Goal: Transaction & Acquisition: Purchase product/service

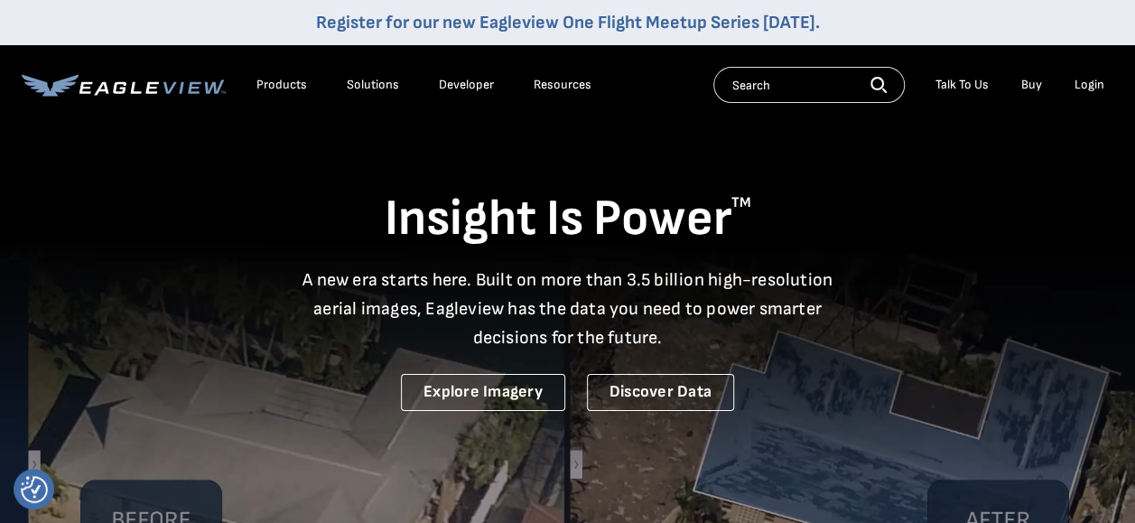
click at [1082, 84] on div "Login" at bounding box center [1089, 85] width 30 height 16
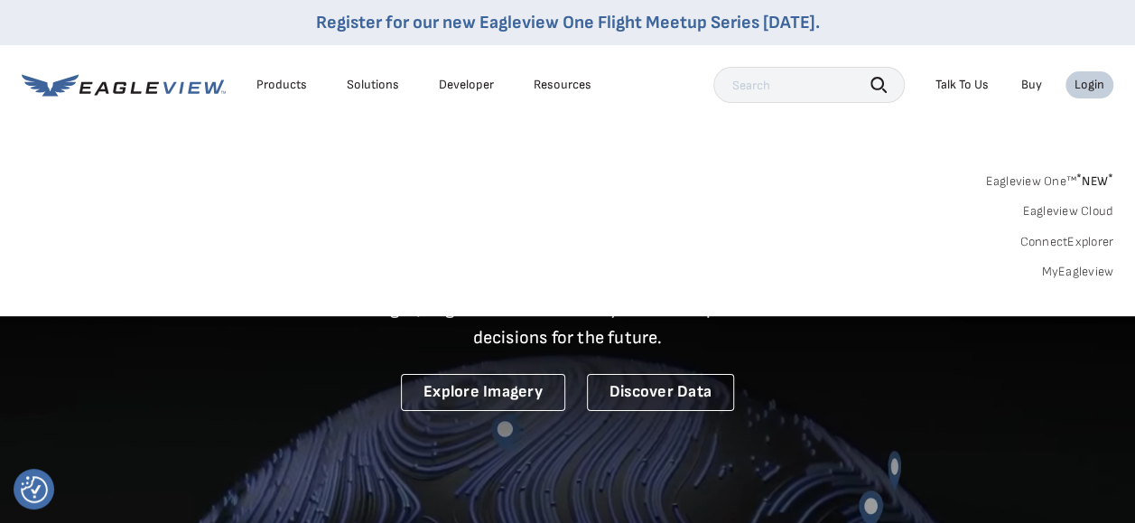
click at [1096, 270] on link "MyEagleview" at bounding box center [1077, 272] width 72 height 16
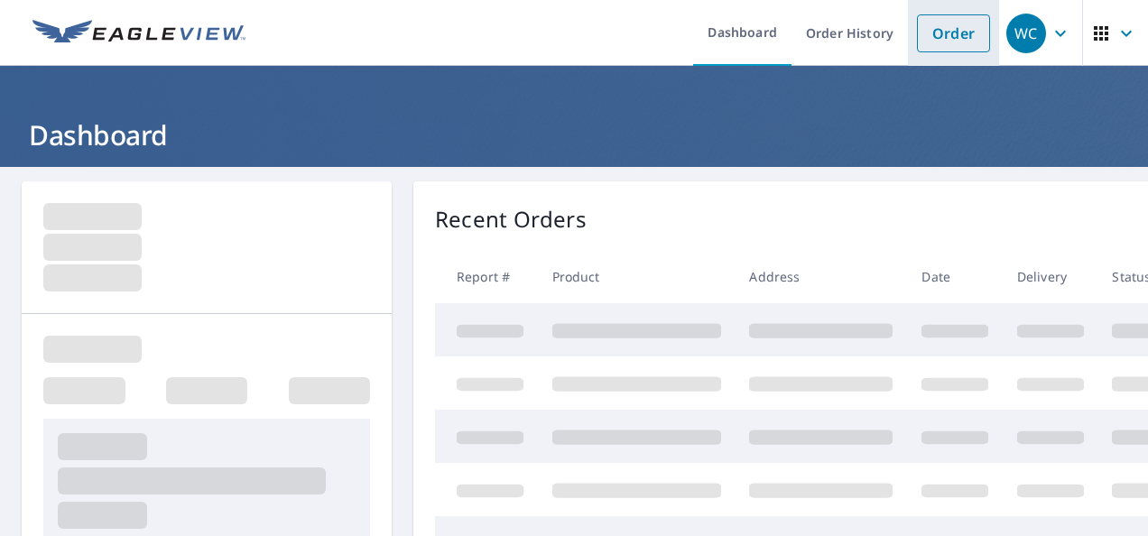
click at [930, 38] on link "Order" at bounding box center [953, 33] width 73 height 38
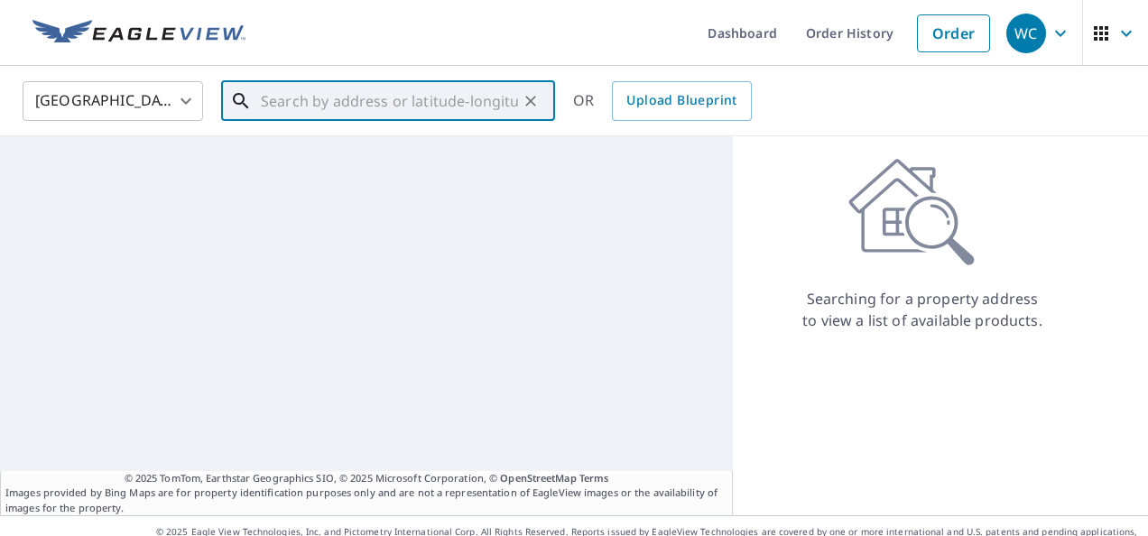
click at [269, 103] on input "text" at bounding box center [389, 101] width 257 height 51
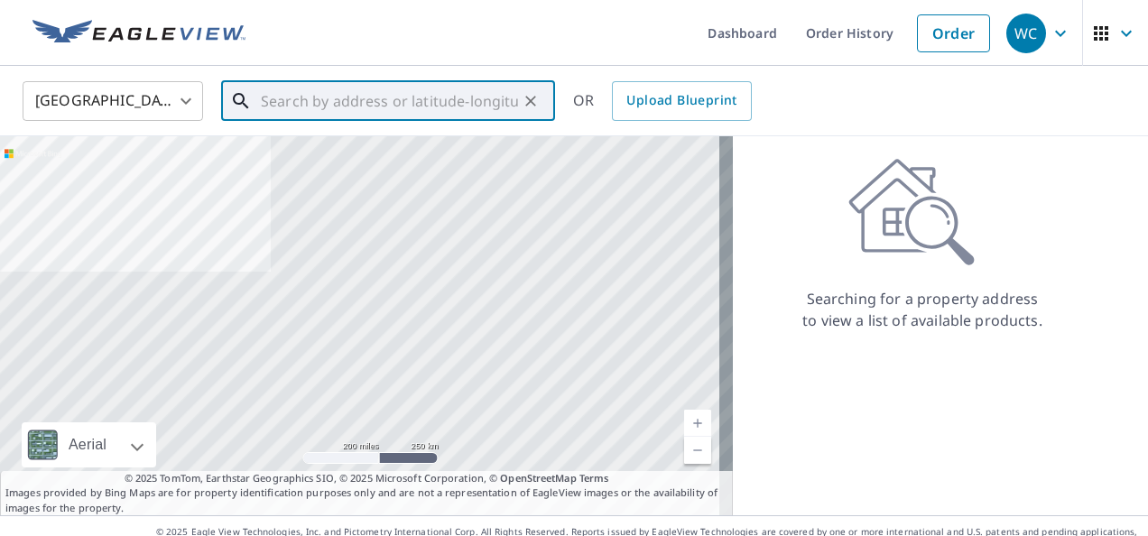
paste input "2001 Green Wing Drive, Granbury, TX"
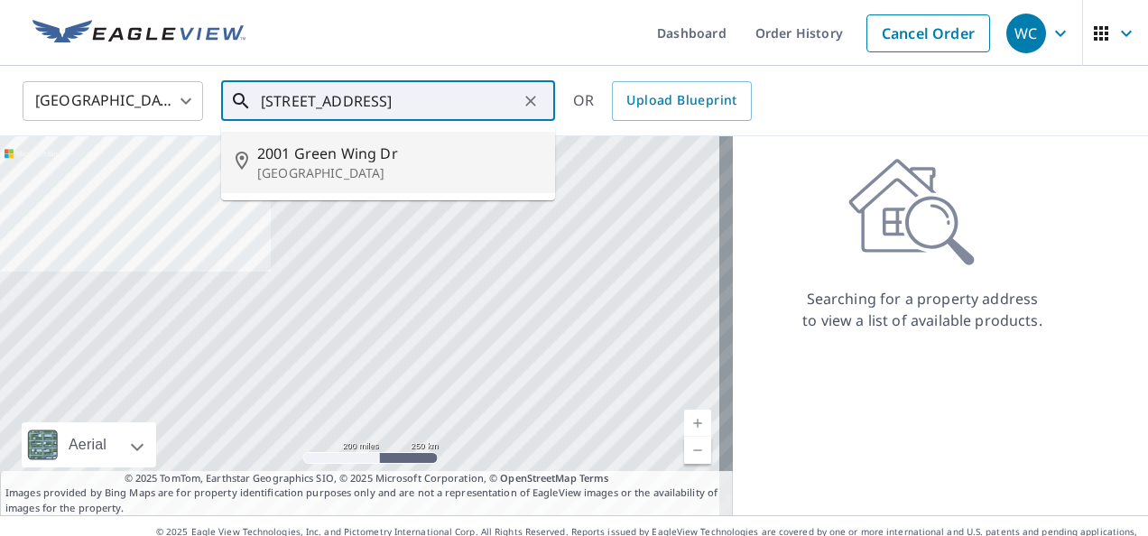
click at [367, 157] on span "2001 Green Wing Dr" at bounding box center [399, 154] width 284 height 22
type input "2001 Green Wing Dr Granbury, TX 76049"
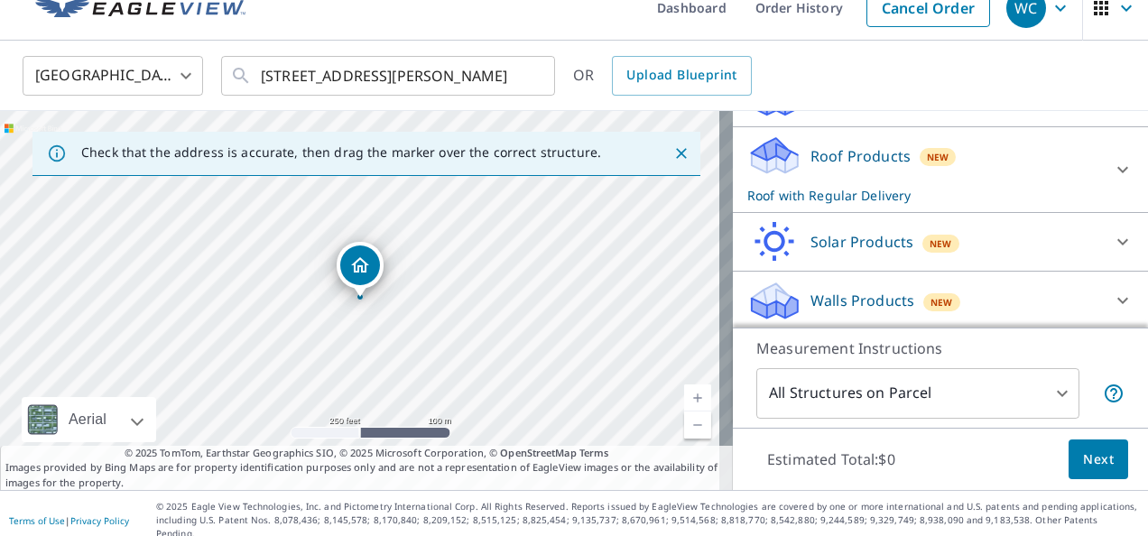
scroll to position [181, 0]
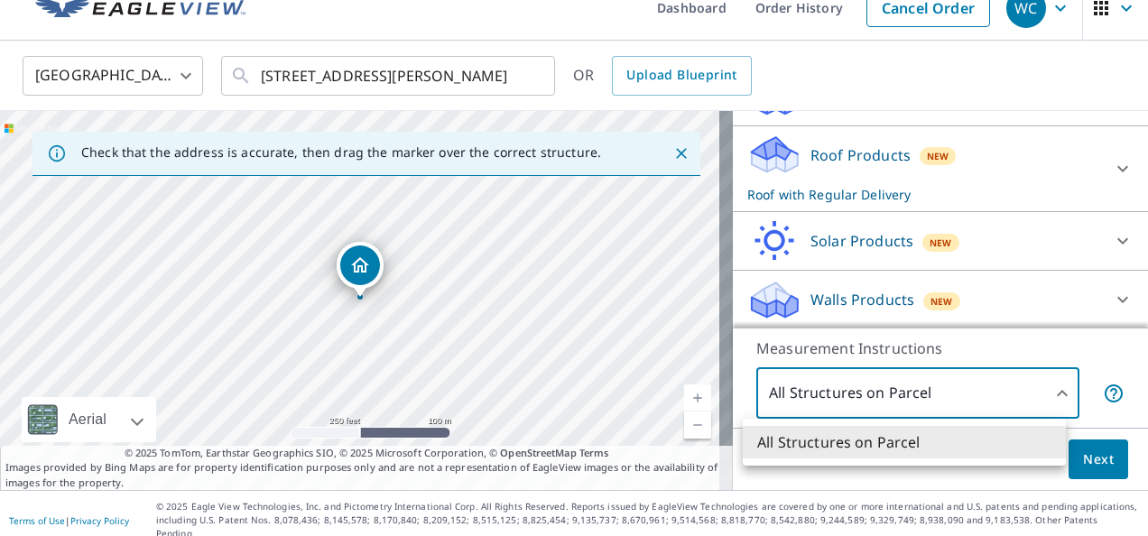
click at [1050, 397] on body "WC WC Dashboard Order History Cancel Order WC United States US ​ 2001 Green Win…" at bounding box center [574, 268] width 1148 height 536
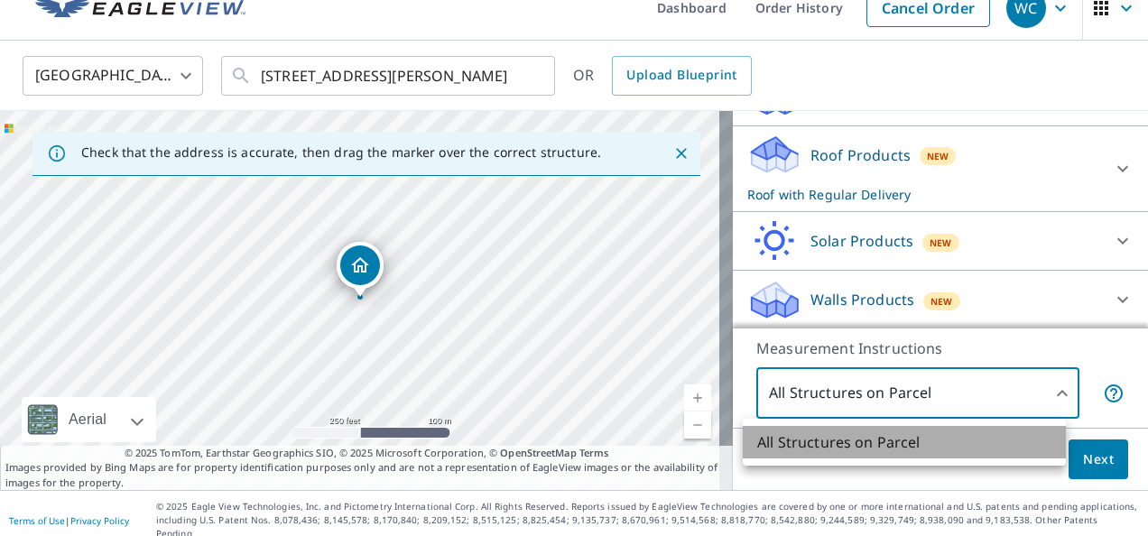
click at [897, 448] on li "All Structures on Parcel" at bounding box center [904, 442] width 323 height 33
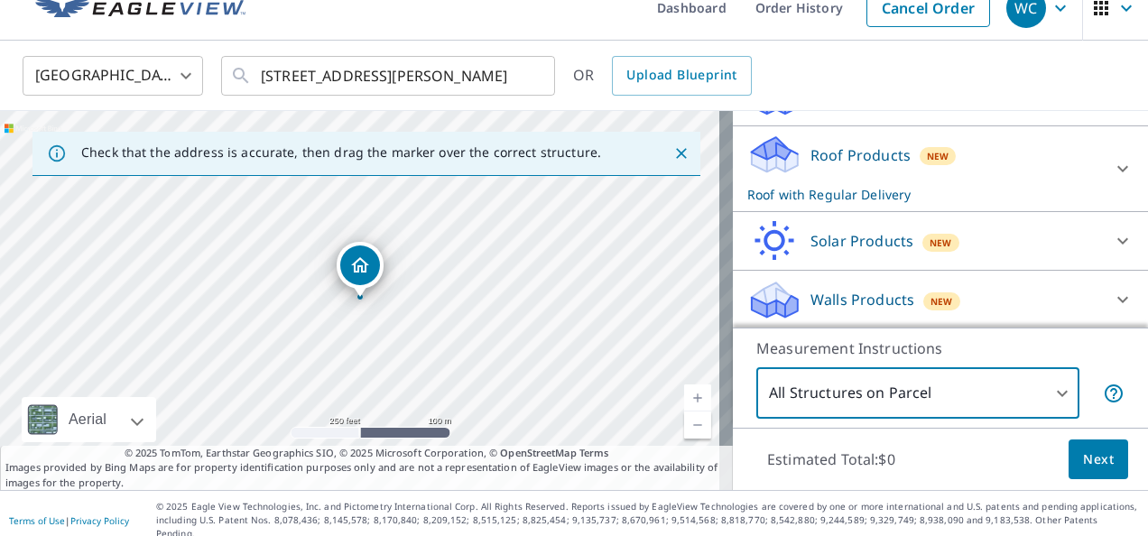
click at [1091, 359] on div "Measurement Instructions All Structures on Parcel 3 ​" at bounding box center [940, 378] width 415 height 100
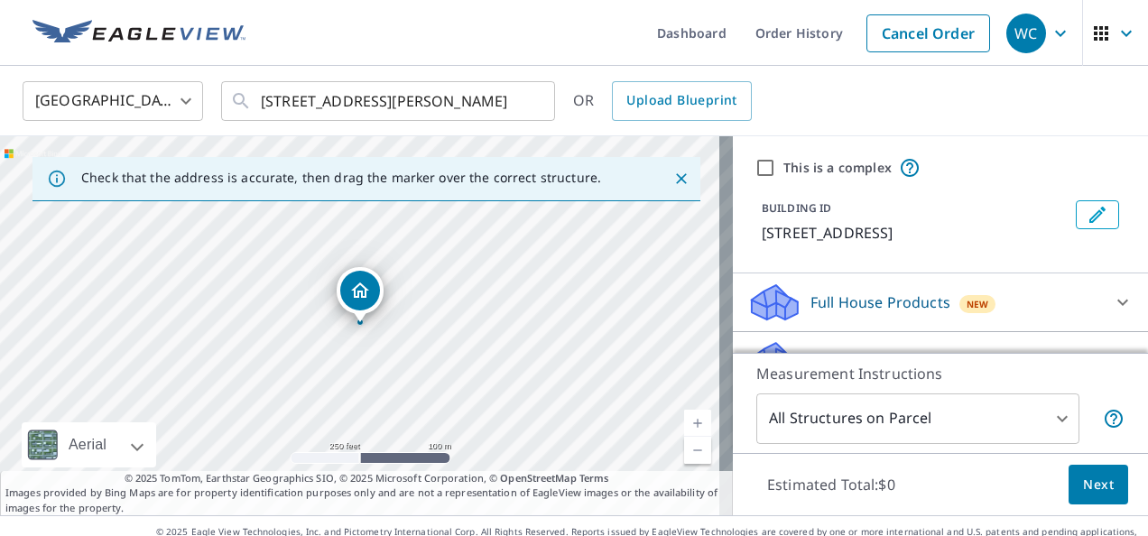
scroll to position [91, 0]
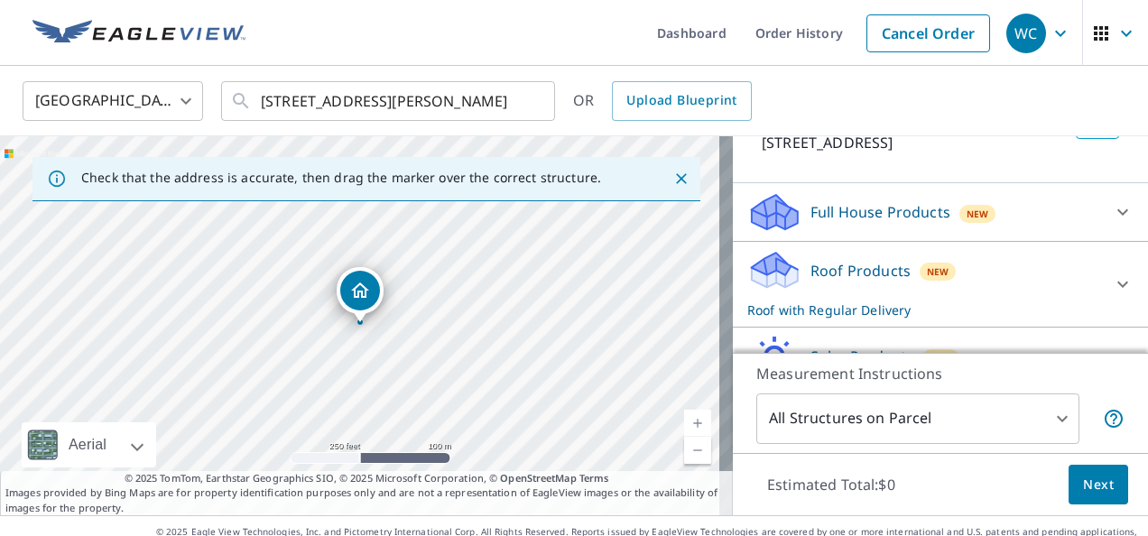
click at [1112, 208] on icon at bounding box center [1123, 212] width 22 height 22
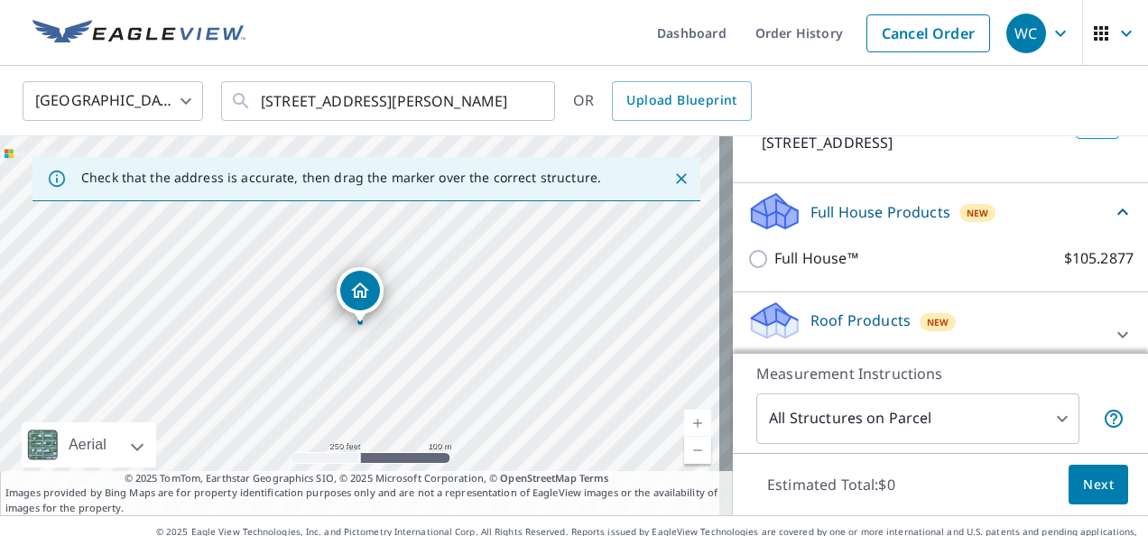
click at [1112, 208] on icon at bounding box center [1123, 212] width 22 height 22
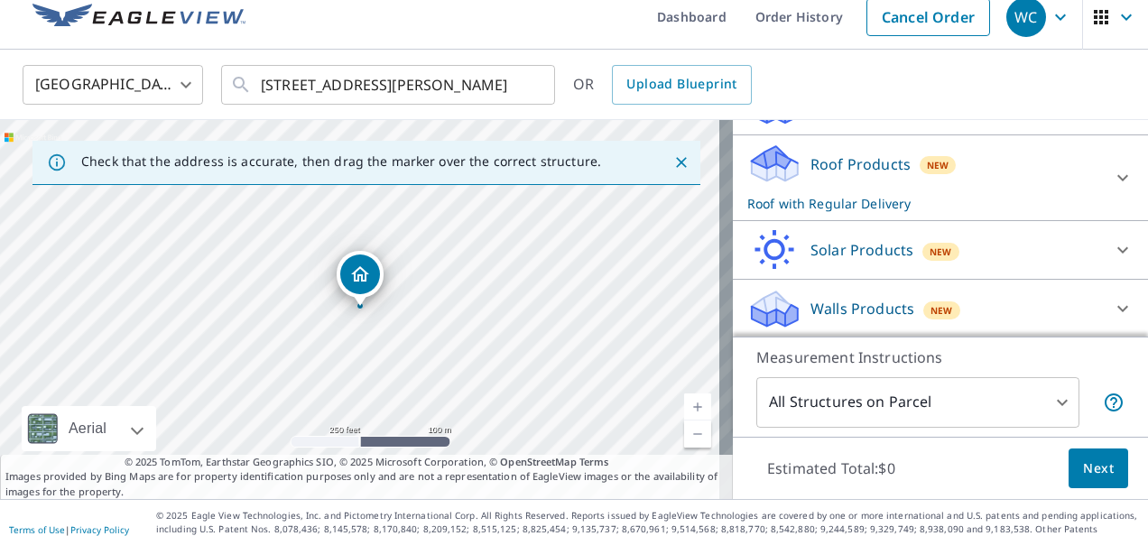
scroll to position [25, 0]
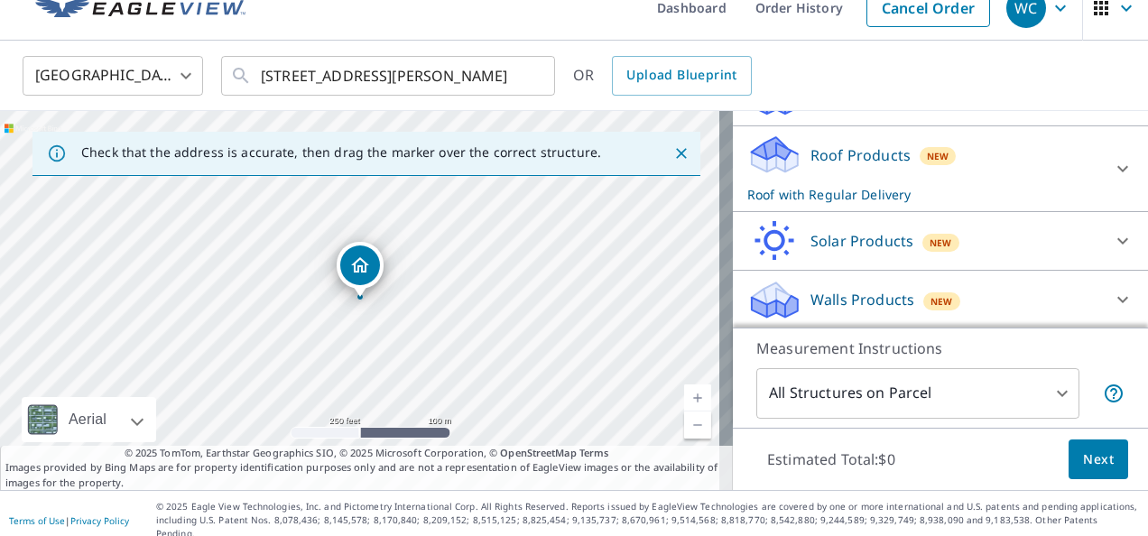
click at [1083, 459] on span "Next" at bounding box center [1098, 460] width 31 height 23
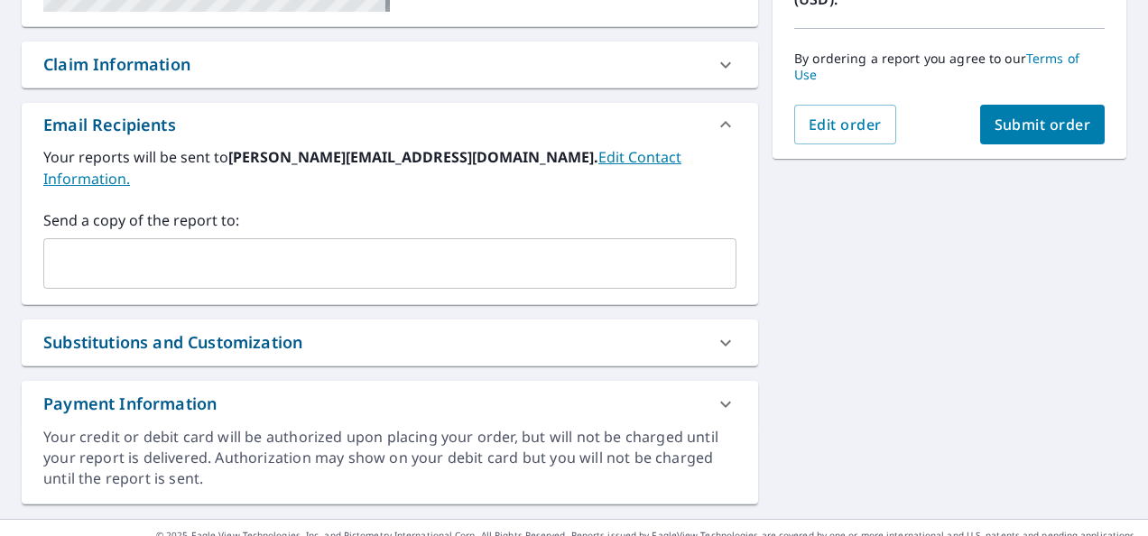
scroll to position [460, 0]
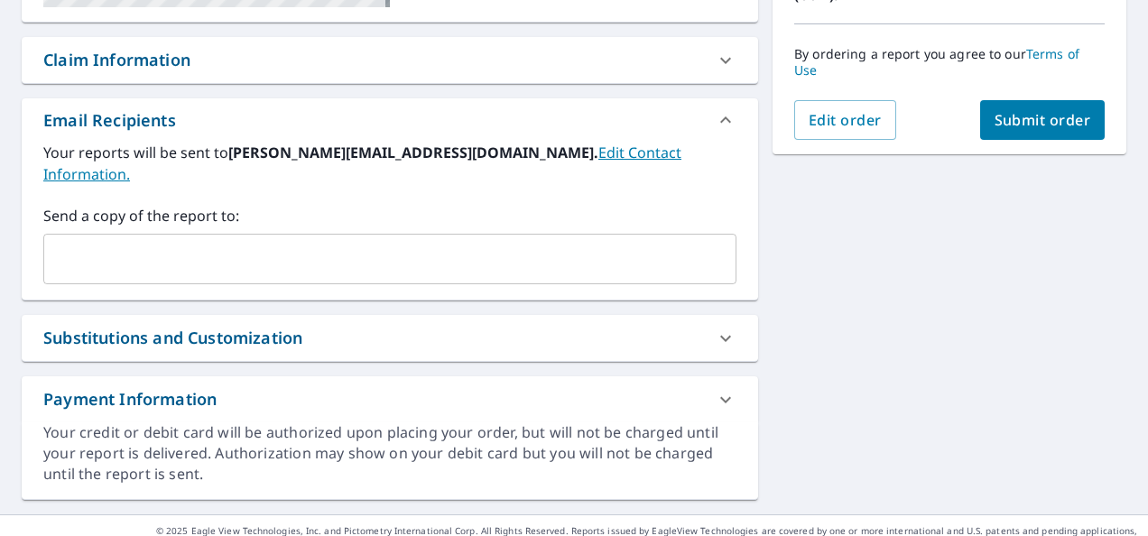
click at [1043, 113] on span "Submit order" at bounding box center [1043, 120] width 97 height 20
checkbox input "true"
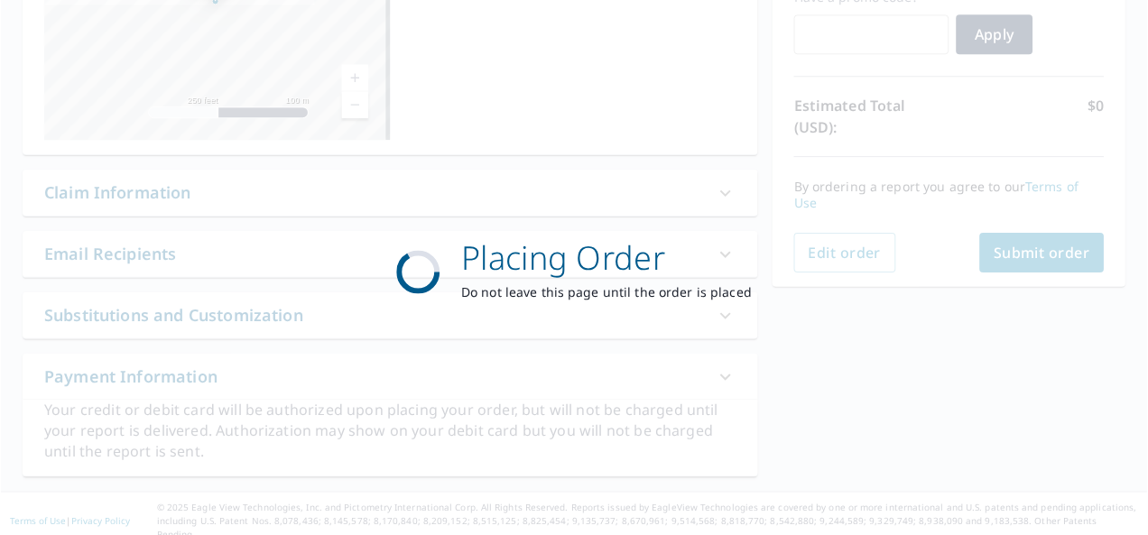
scroll to position [326, 0]
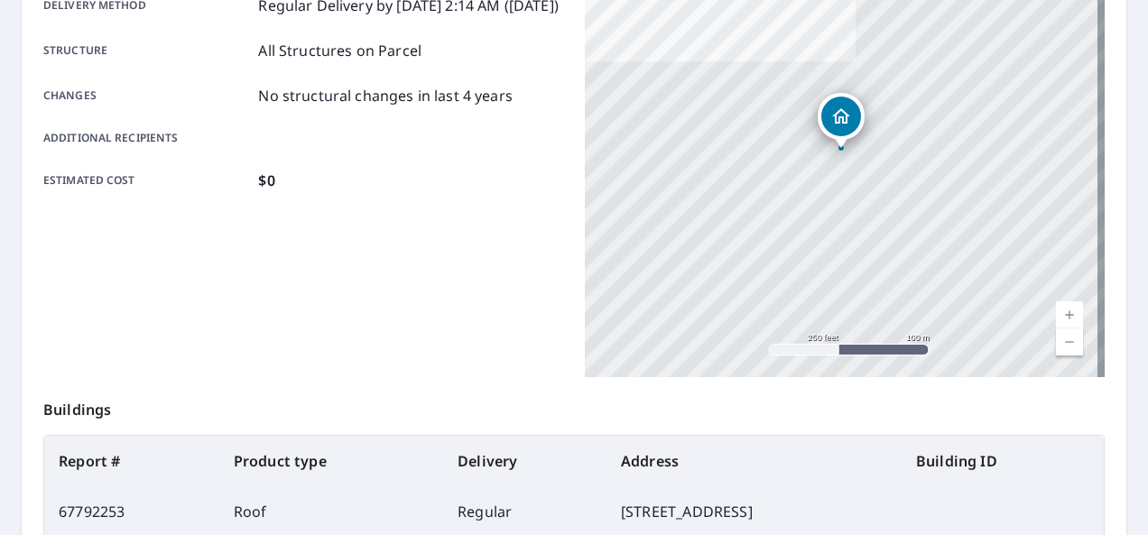
scroll to position [326, 0]
